Goal: Task Accomplishment & Management: Manage account settings

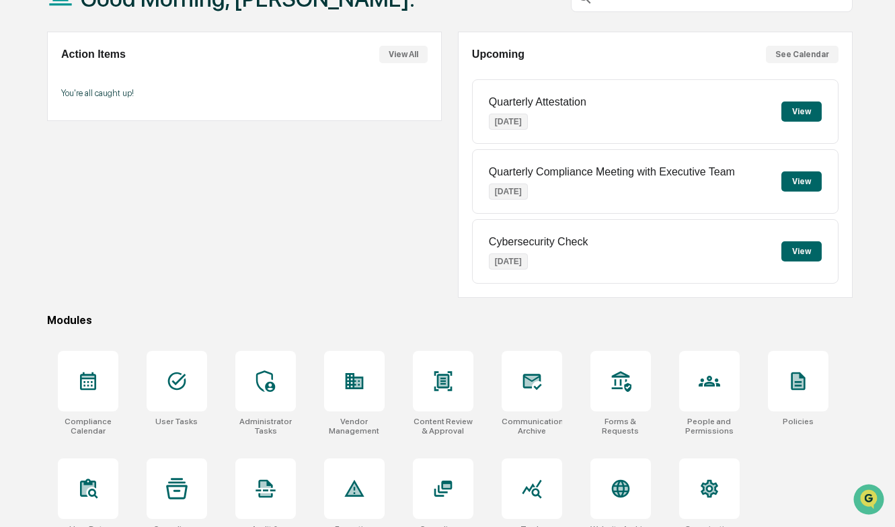
scroll to position [124, 0]
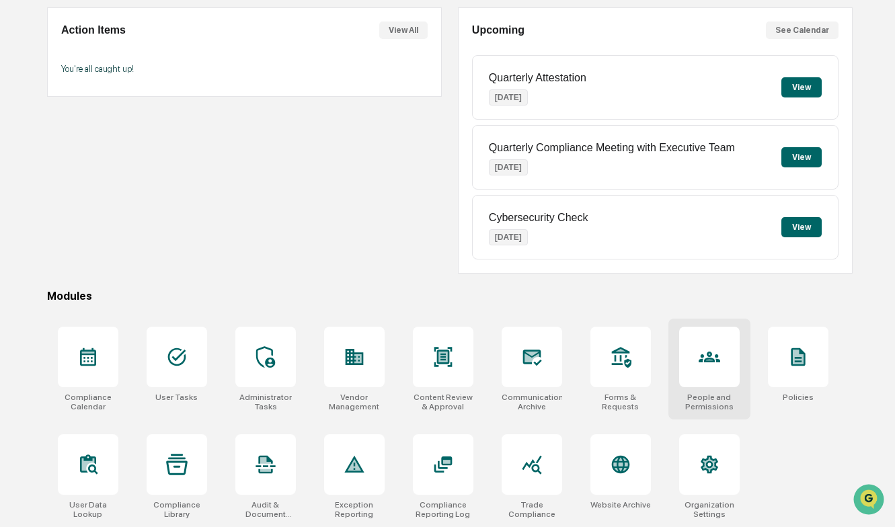
click at [708, 354] on icon at bounding box center [709, 357] width 22 height 11
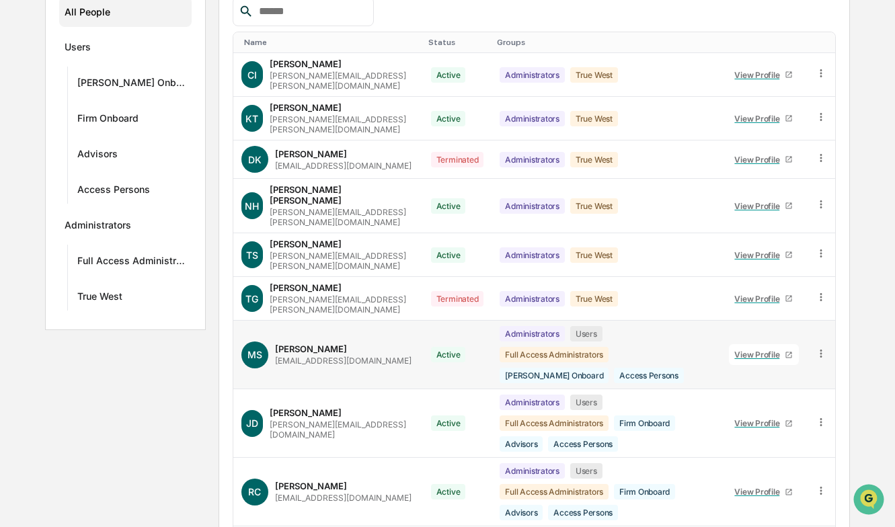
scroll to position [307, 0]
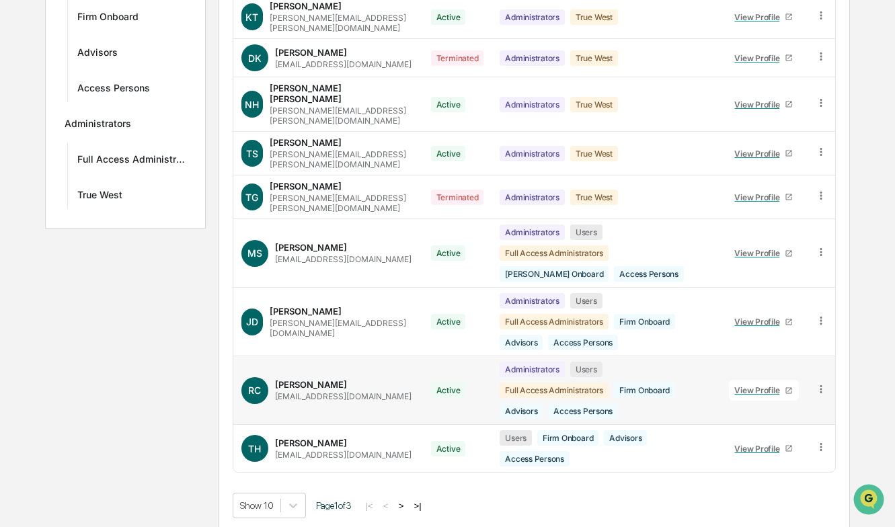
click at [336, 379] on div "Ryan Cleary rcleary@onewealthmgmt.com" at bounding box center [343, 390] width 136 height 22
click at [749, 385] on div "View Profile" at bounding box center [759, 390] width 50 height 10
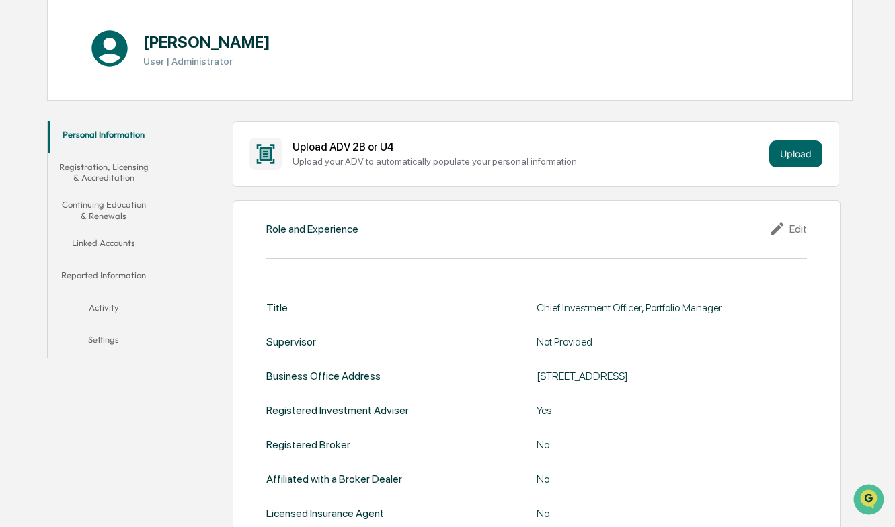
scroll to position [202, 0]
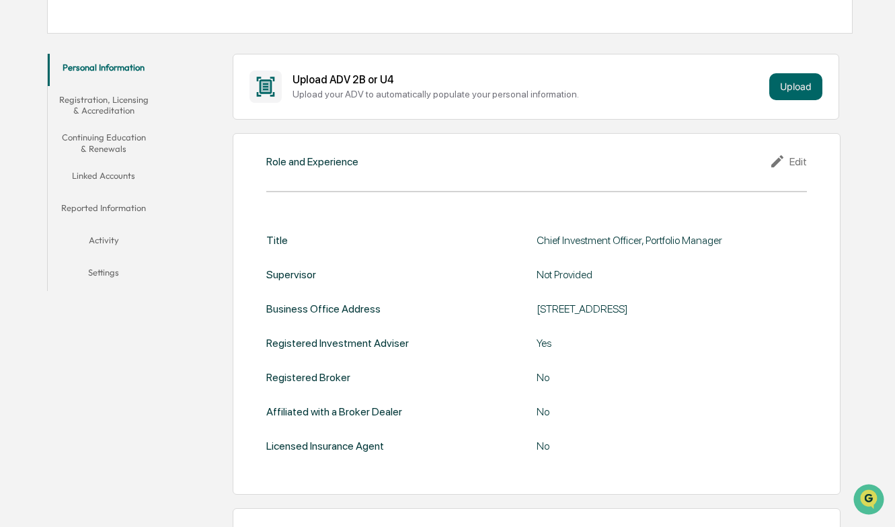
click at [103, 241] on button "Activity" at bounding box center [104, 243] width 112 height 32
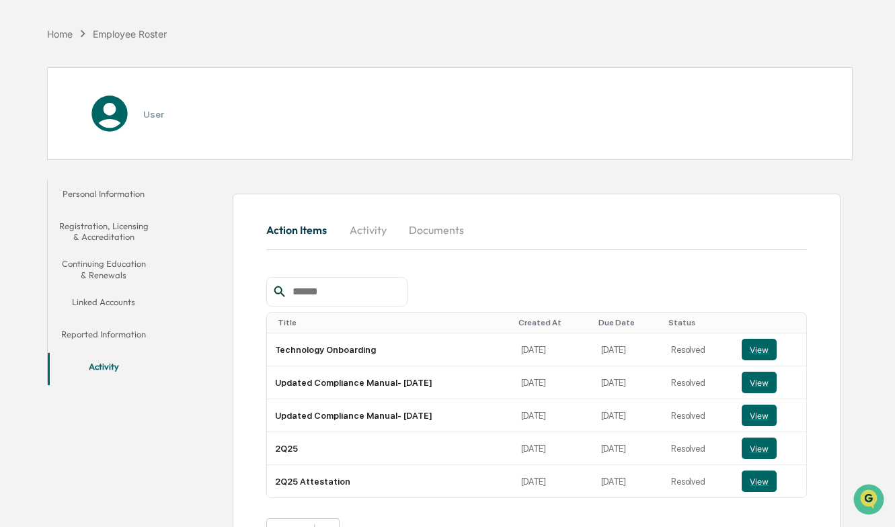
scroll to position [120, 0]
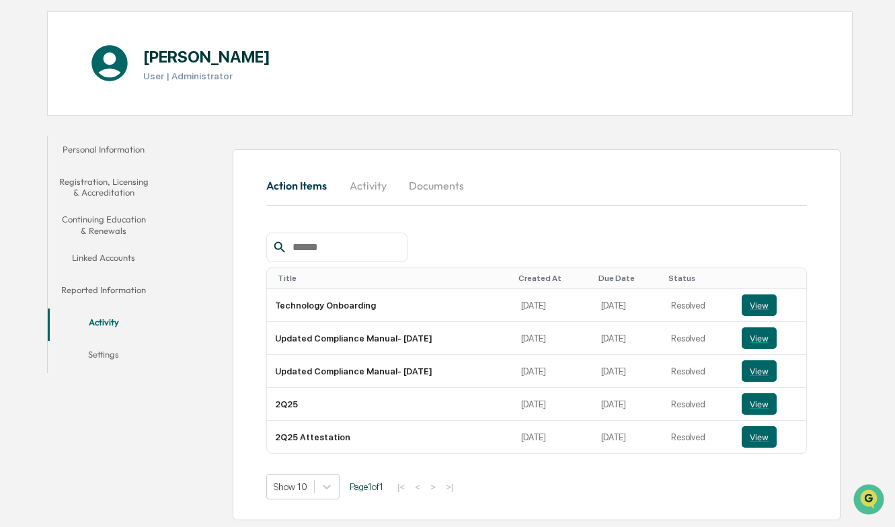
click at [214, 306] on div "Action Items Activity Documents Title Created At Due Date Status Technology Onb…" at bounding box center [510, 328] width 686 height 398
click at [118, 227] on button "Continuing Education & Renewals" at bounding box center [104, 225] width 112 height 38
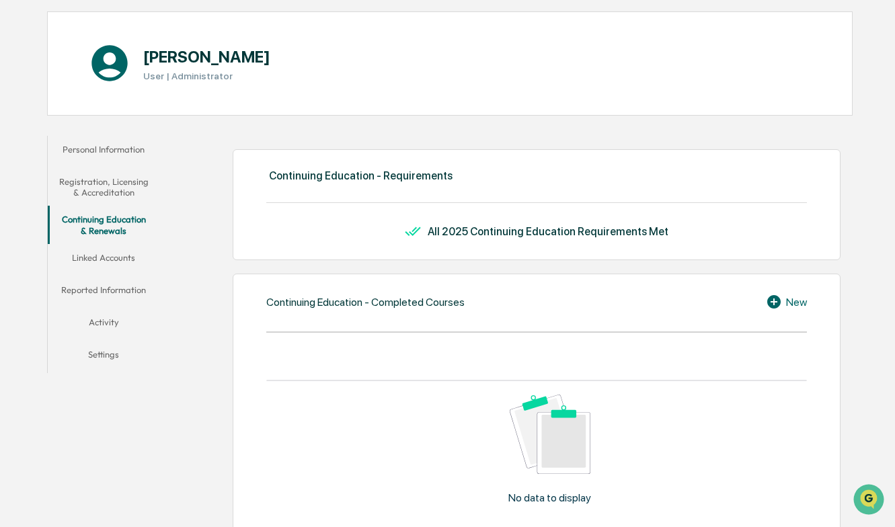
click at [126, 191] on button "Registration, Licensing & Accreditation" at bounding box center [104, 187] width 112 height 38
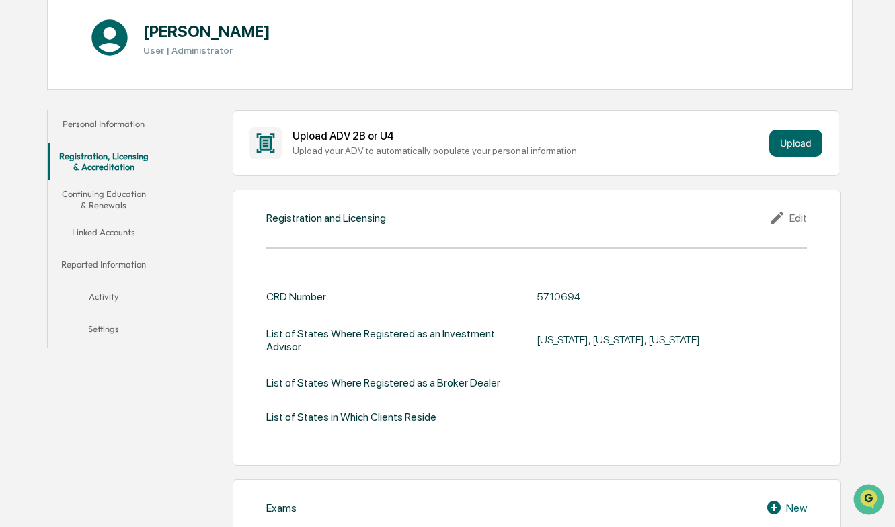
scroll to position [52, 0]
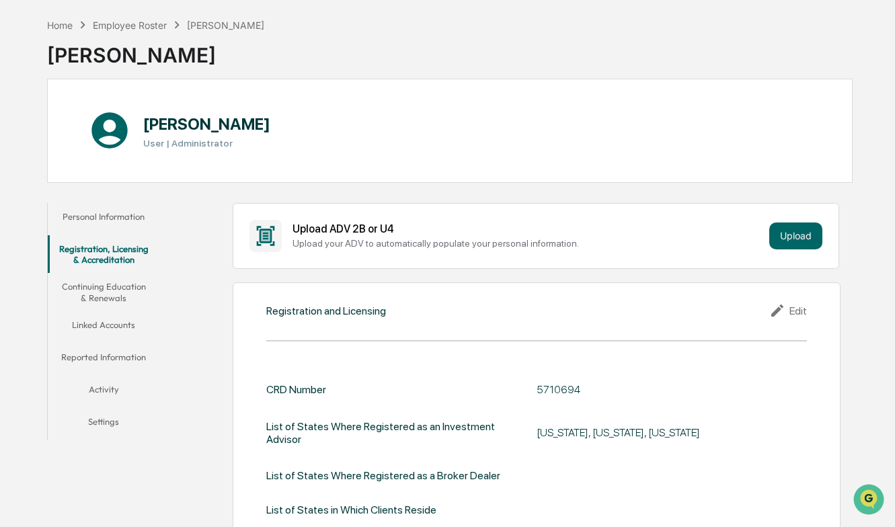
click at [121, 216] on button "Personal Information" at bounding box center [104, 219] width 112 height 32
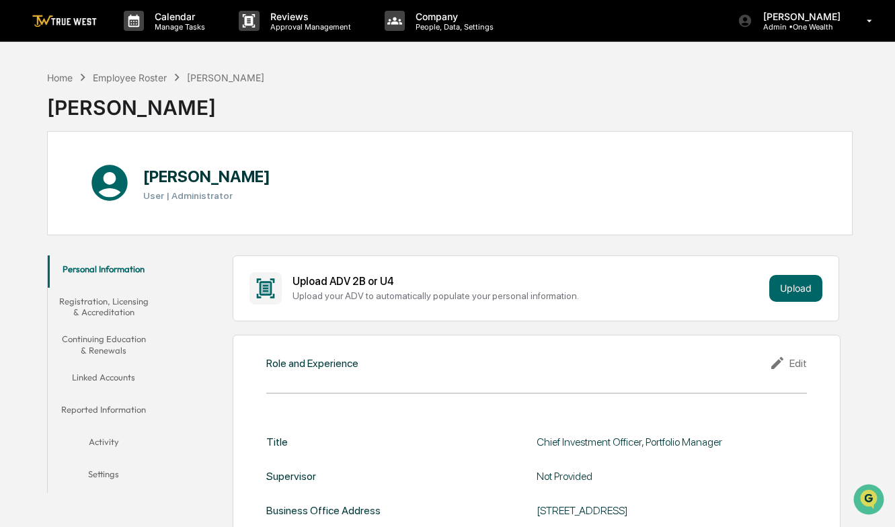
click at [54, 26] on img at bounding box center [64, 21] width 65 height 13
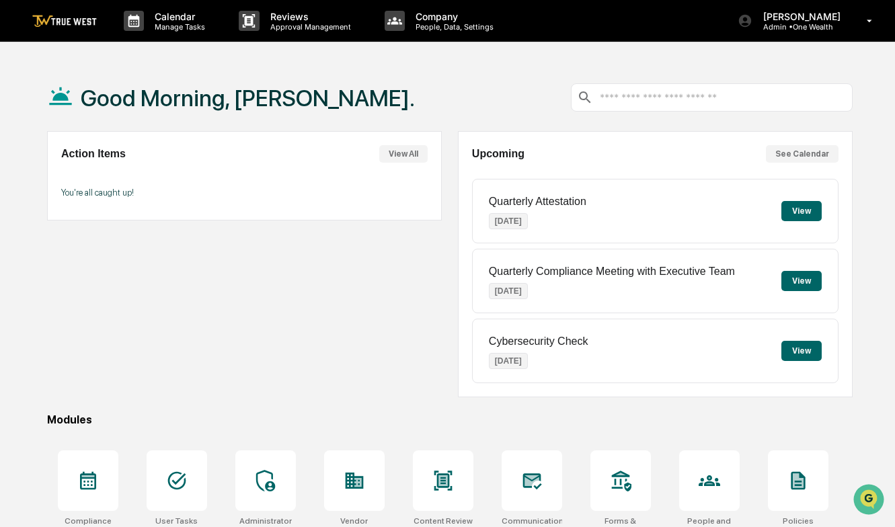
click at [448, 94] on div "Good Morning, [PERSON_NAME]." at bounding box center [449, 97] width 805 height 67
click at [649, 98] on input "text" at bounding box center [722, 97] width 248 height 13
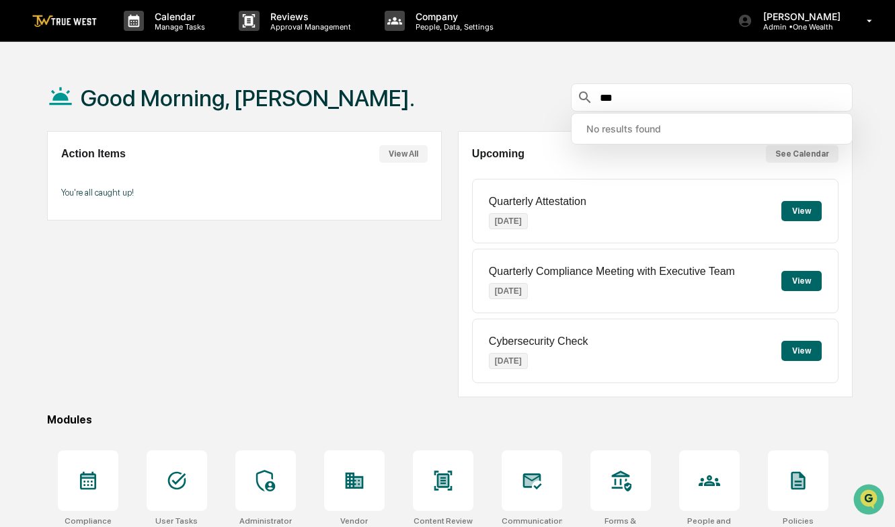
drag, startPoint x: 619, startPoint y: 93, endPoint x: 585, endPoint y: 95, distance: 34.3
click at [589, 93] on div "***" at bounding box center [712, 97] width 282 height 28
type input "*******"
drag, startPoint x: 674, startPoint y: 93, endPoint x: 530, endPoint y: 107, distance: 144.5
click at [530, 107] on div "Good Morning, Ryan. *******" at bounding box center [449, 97] width 805 height 67
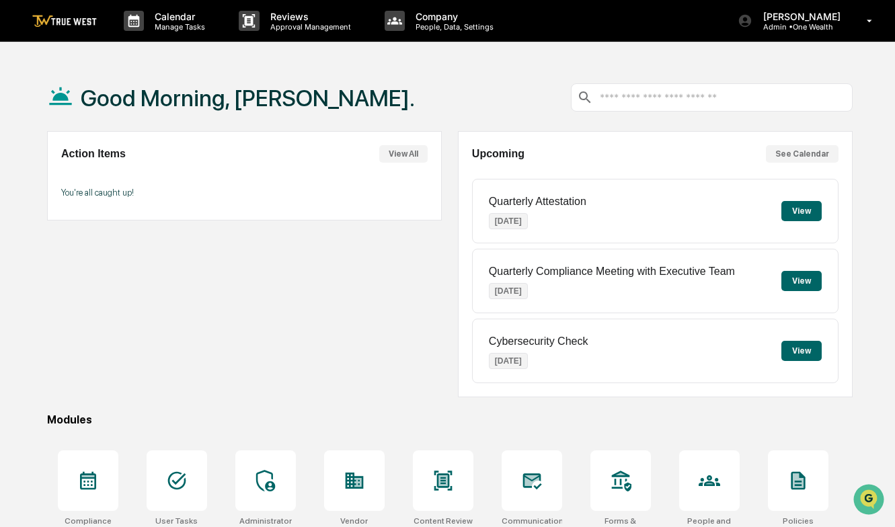
drag, startPoint x: 418, startPoint y: 93, endPoint x: 422, endPoint y: 83, distance: 11.5
click at [418, 92] on div "Good Morning, [PERSON_NAME]." at bounding box center [449, 97] width 805 height 67
click at [449, 104] on div "Good Morning, [PERSON_NAME]." at bounding box center [449, 97] width 805 height 67
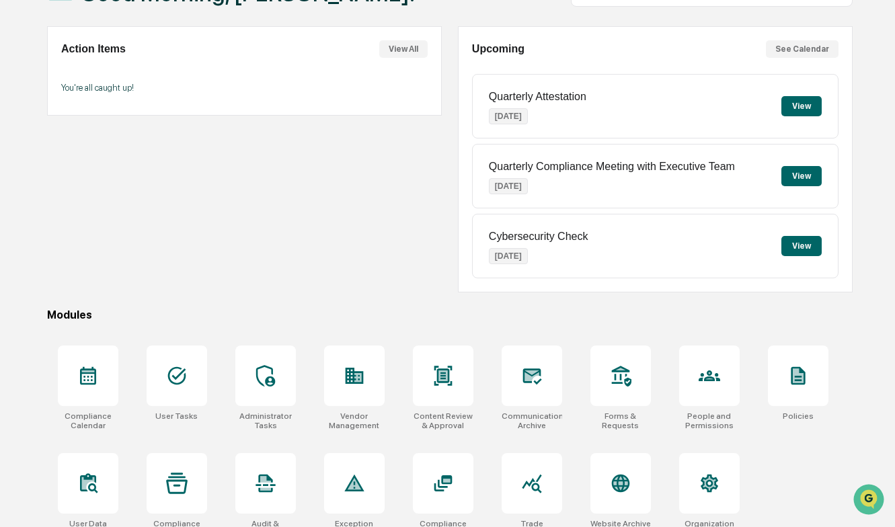
scroll to position [124, 0]
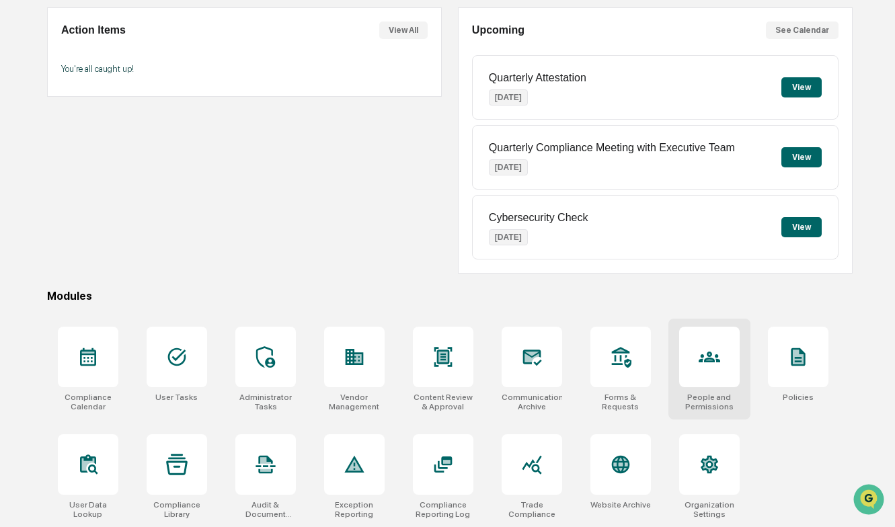
click at [714, 370] on div at bounding box center [709, 357] width 60 height 60
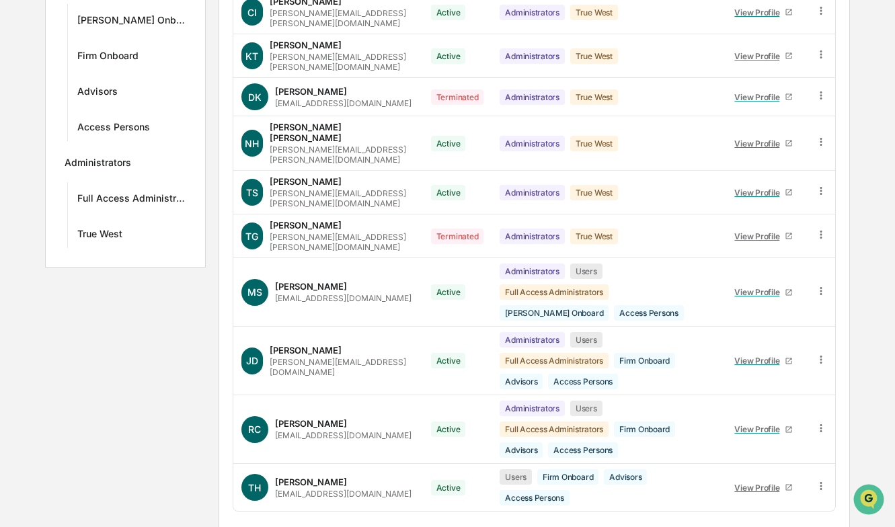
scroll to position [269, 0]
click at [766, 355] on div "View Profile" at bounding box center [759, 360] width 50 height 10
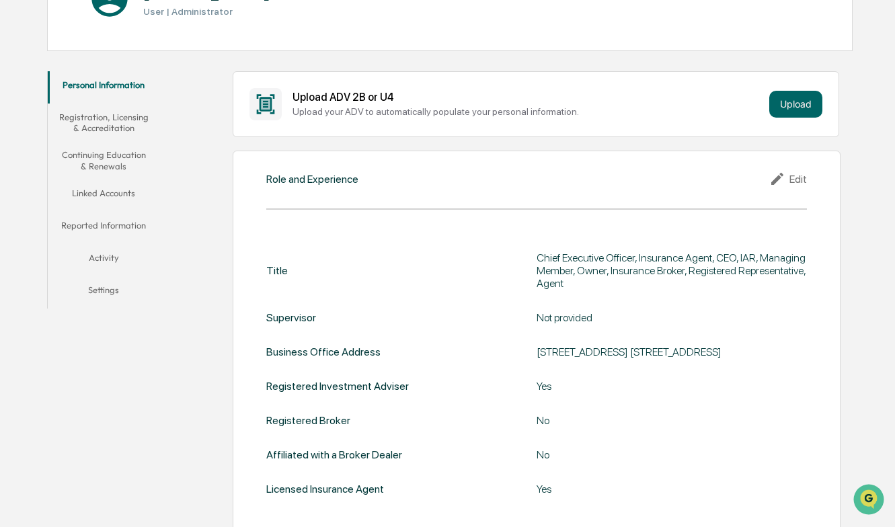
scroll to position [67, 0]
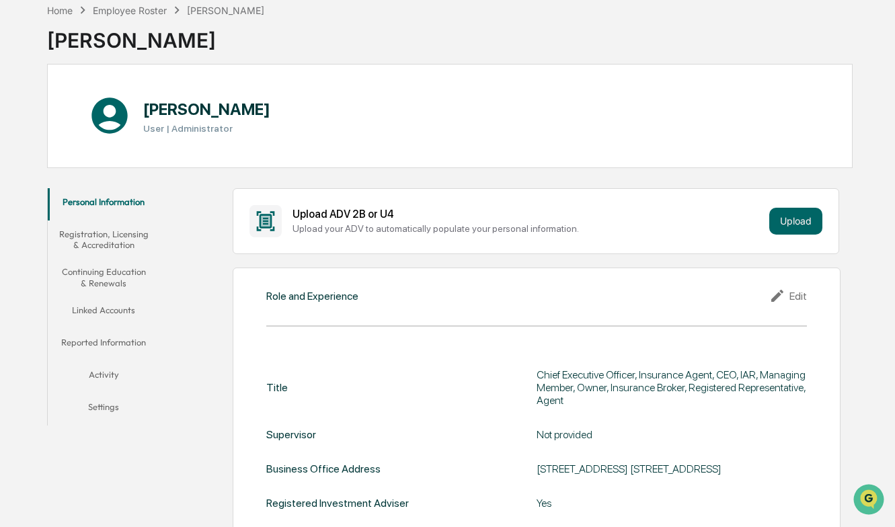
click at [99, 313] on button "Linked Accounts" at bounding box center [104, 312] width 112 height 32
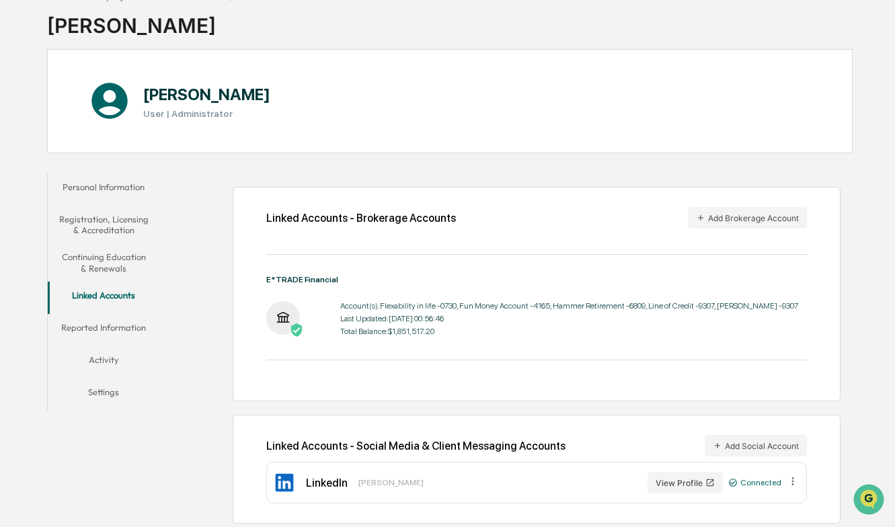
scroll to position [85, 0]
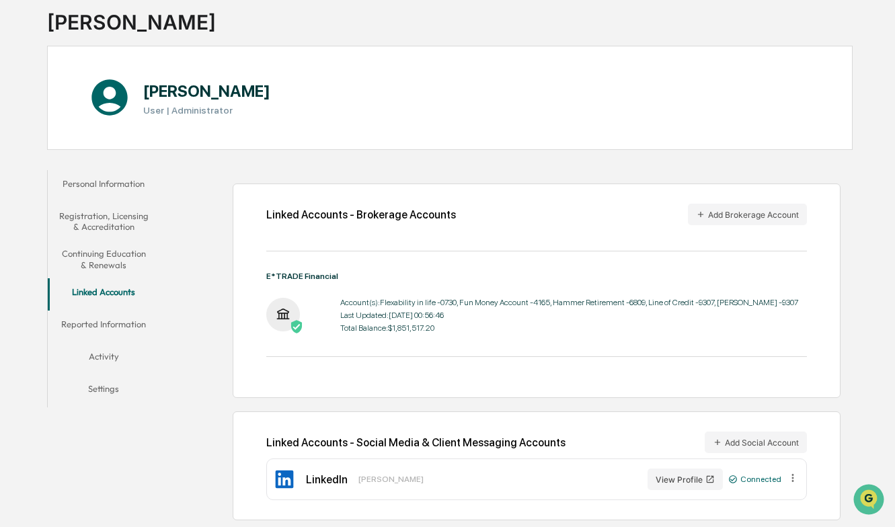
click at [104, 184] on button "Personal Information" at bounding box center [104, 186] width 112 height 32
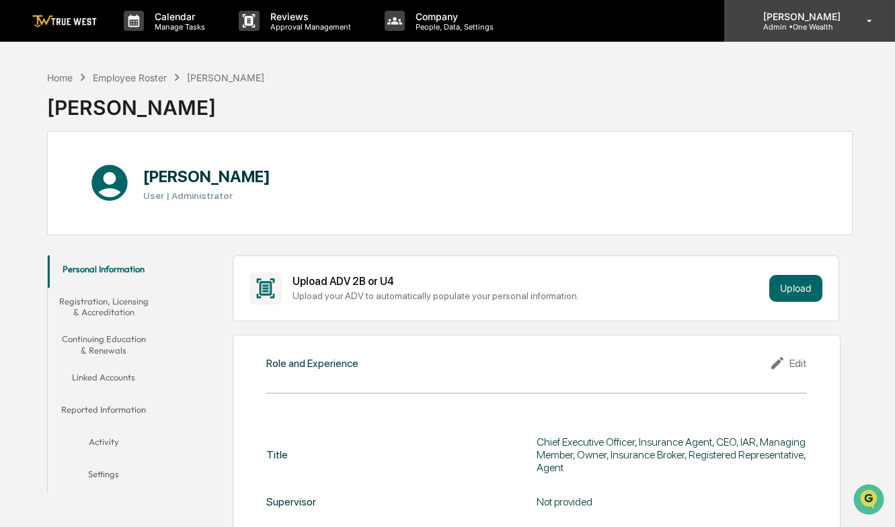
click at [873, 22] on icon at bounding box center [870, 21] width 24 height 13
